Goal: Information Seeking & Learning: Learn about a topic

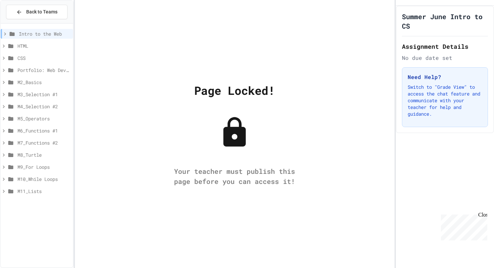
click at [30, 45] on span "HTML" at bounding box center [43, 45] width 53 height 7
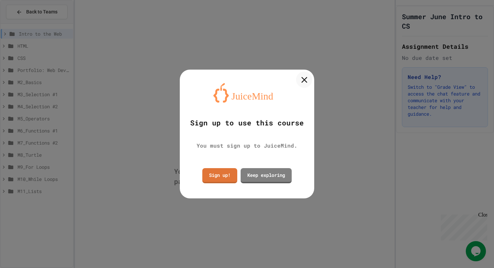
click at [303, 81] on icon at bounding box center [304, 80] width 6 height 6
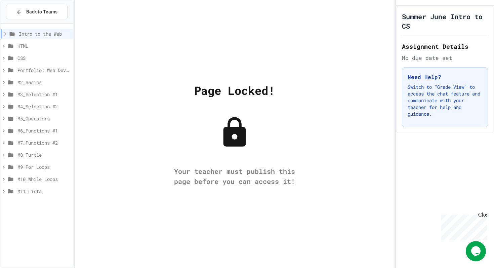
click at [23, 42] on span "HTML" at bounding box center [43, 45] width 53 height 7
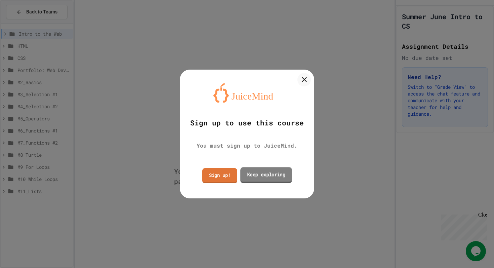
click at [270, 177] on link "Keep exploring" at bounding box center [266, 175] width 52 height 16
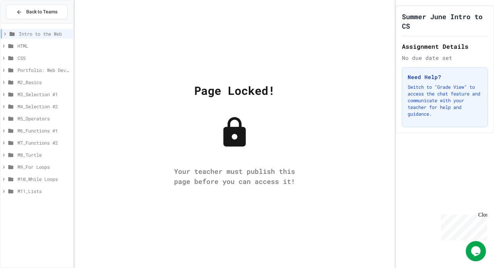
click at [15, 46] on div "HTML" at bounding box center [37, 46] width 72 height 10
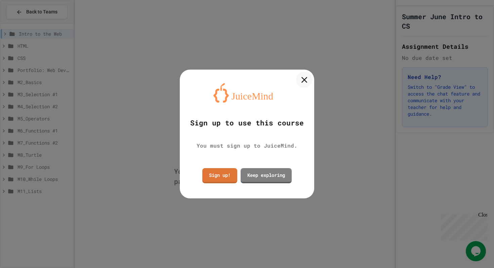
click at [303, 80] on icon at bounding box center [304, 80] width 6 height 6
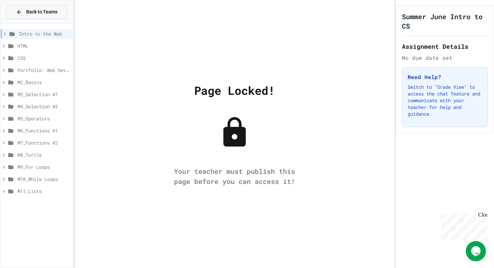
click at [26, 10] on span "Back to Teams" at bounding box center [41, 11] width 31 height 7
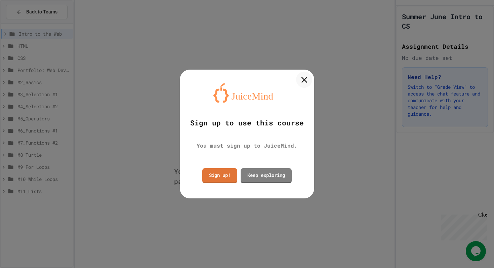
click at [305, 82] on icon at bounding box center [304, 80] width 10 height 10
